Goal: Task Accomplishment & Management: Manage account settings

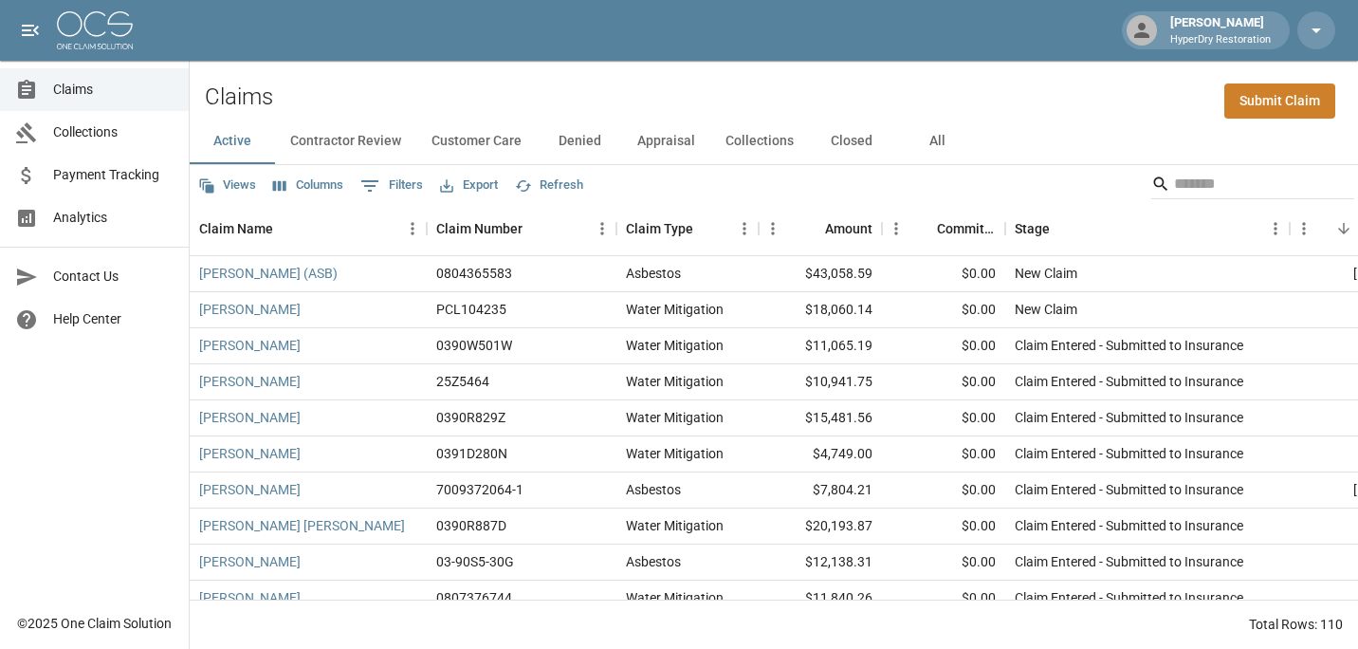
click at [101, 86] on span "Claims" at bounding box center [113, 90] width 120 height 20
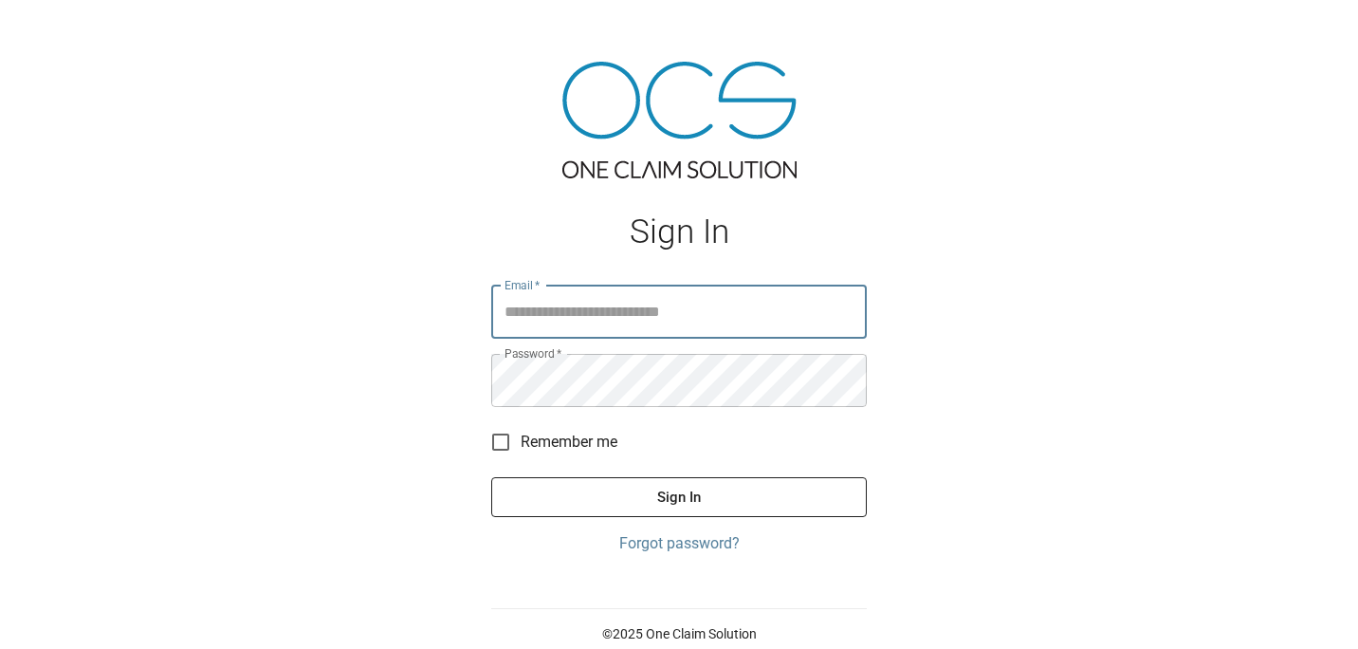
type input "**********"
click at [724, 494] on button "Sign In" at bounding box center [679, 497] width 376 height 40
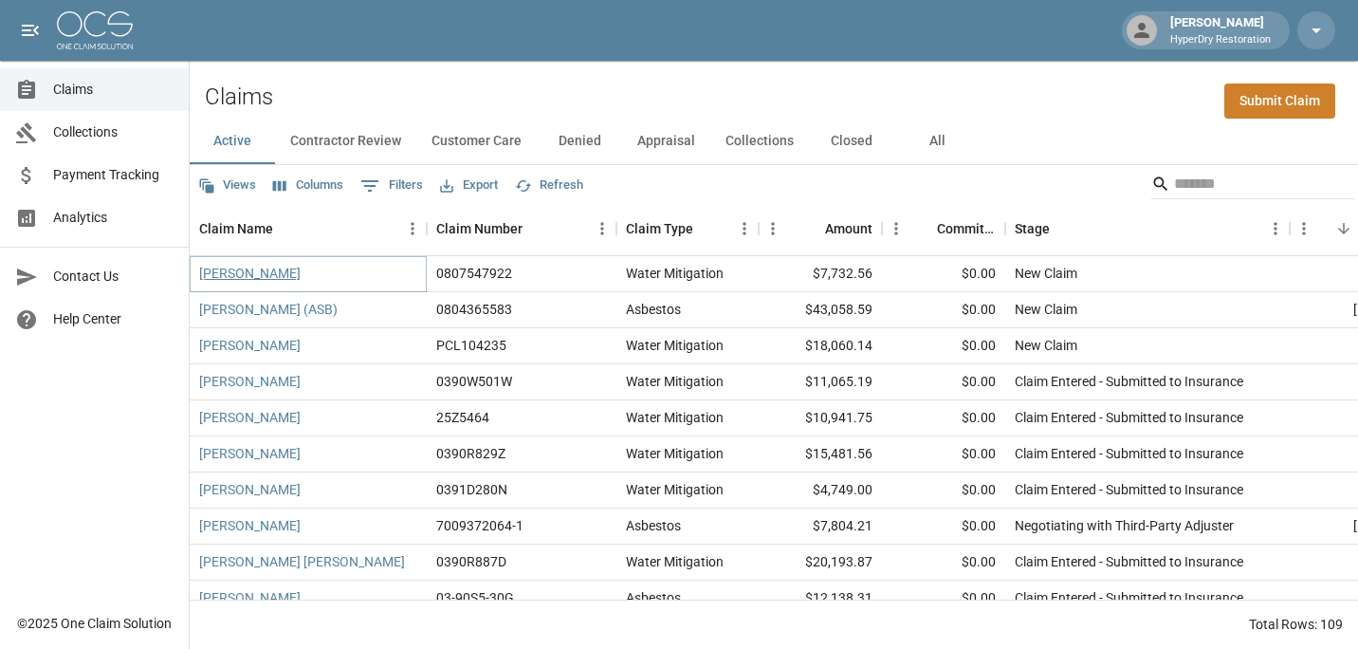
click at [230, 277] on link "[PERSON_NAME]" at bounding box center [249, 273] width 101 height 19
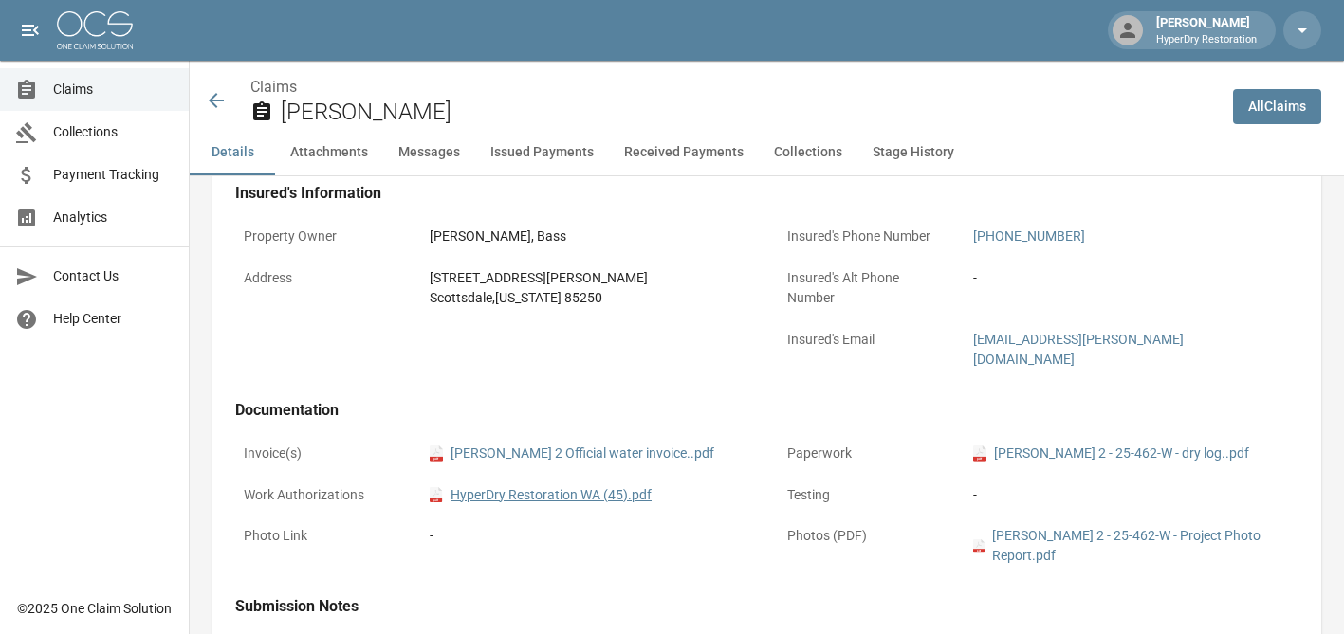
scroll to position [607, 0]
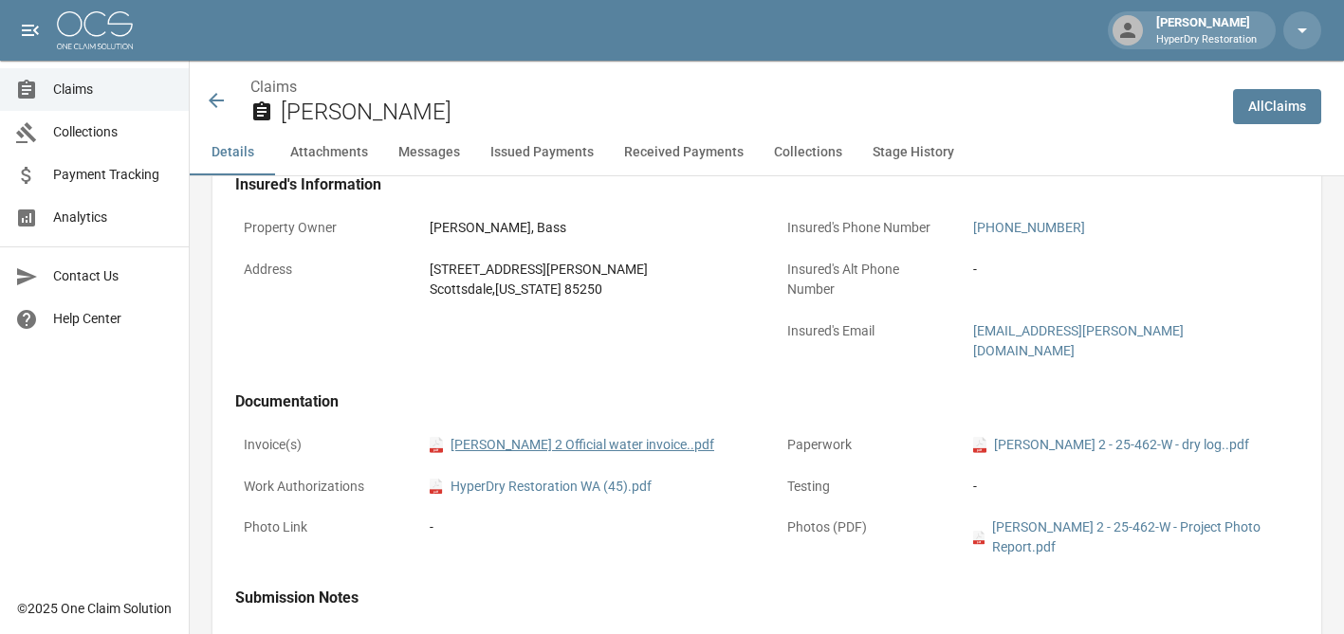
click at [589, 435] on link "pdf [PERSON_NAME] 2 Official water invoice..pdf" at bounding box center [572, 445] width 285 height 20
click at [549, 435] on link "pdf [PERSON_NAME] 2 Official water invoice..pdf" at bounding box center [572, 445] width 285 height 20
